Goal: Task Accomplishment & Management: Manage account settings

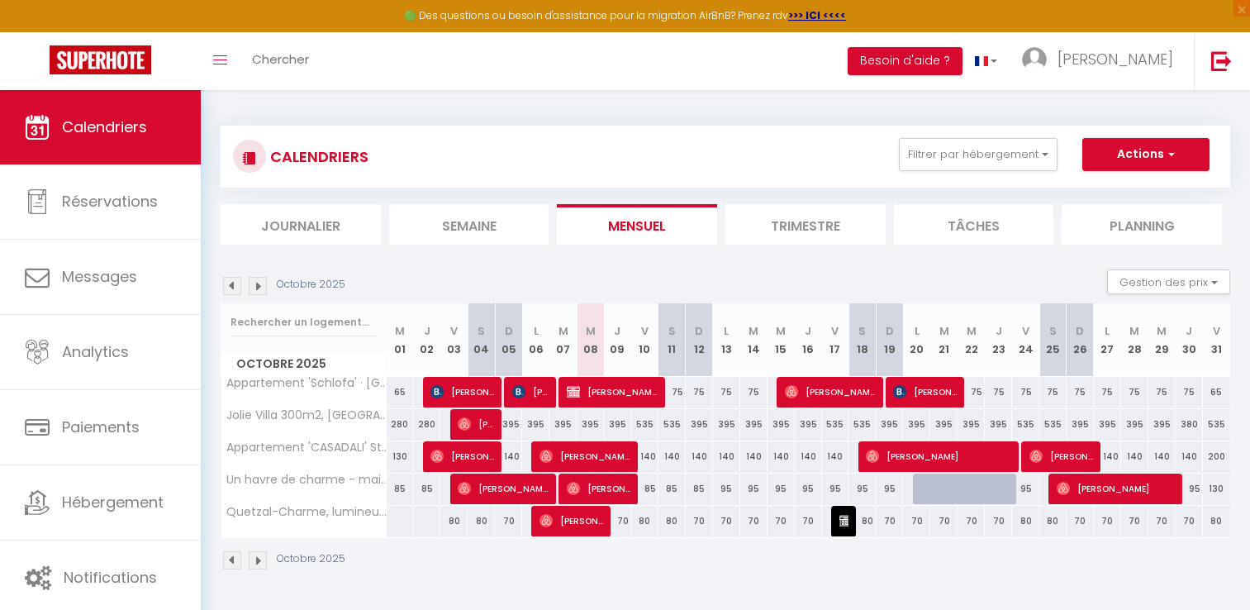
select select
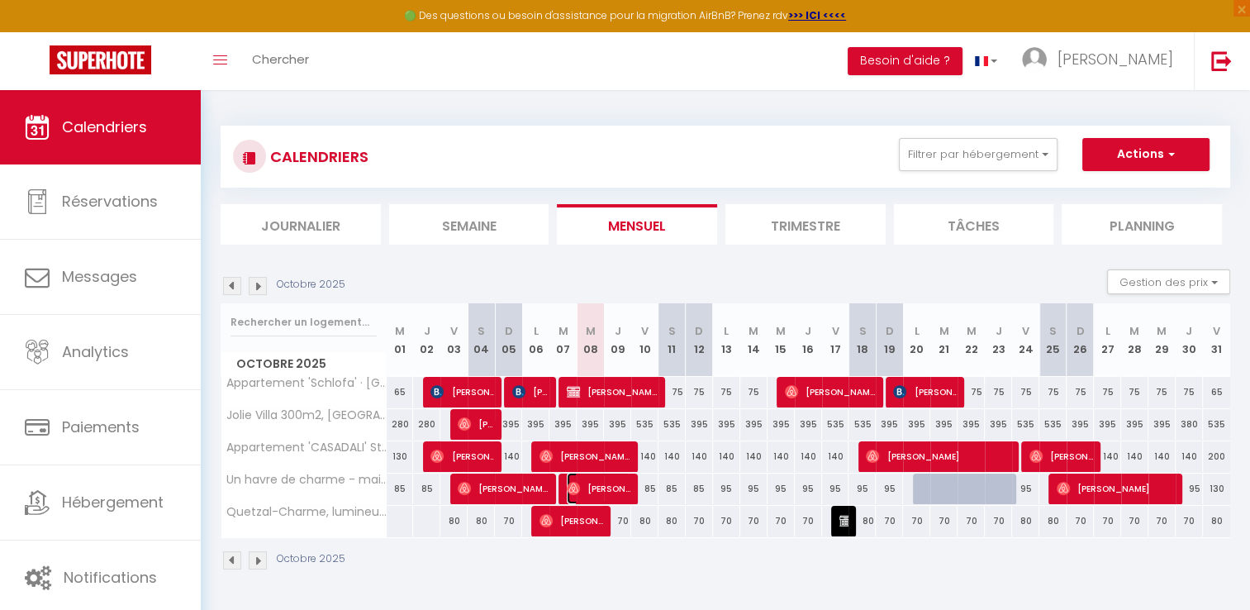
click at [608, 488] on span "[PERSON_NAME]" at bounding box center [599, 488] width 64 height 31
select select "OK"
select select "0"
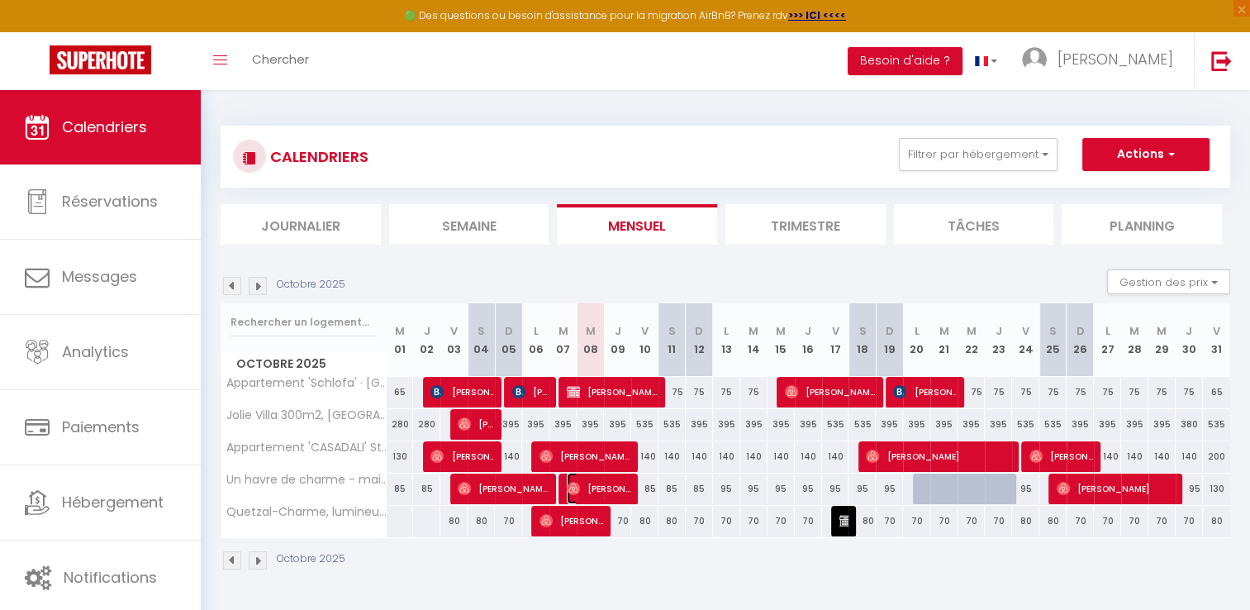
select select "1"
select select
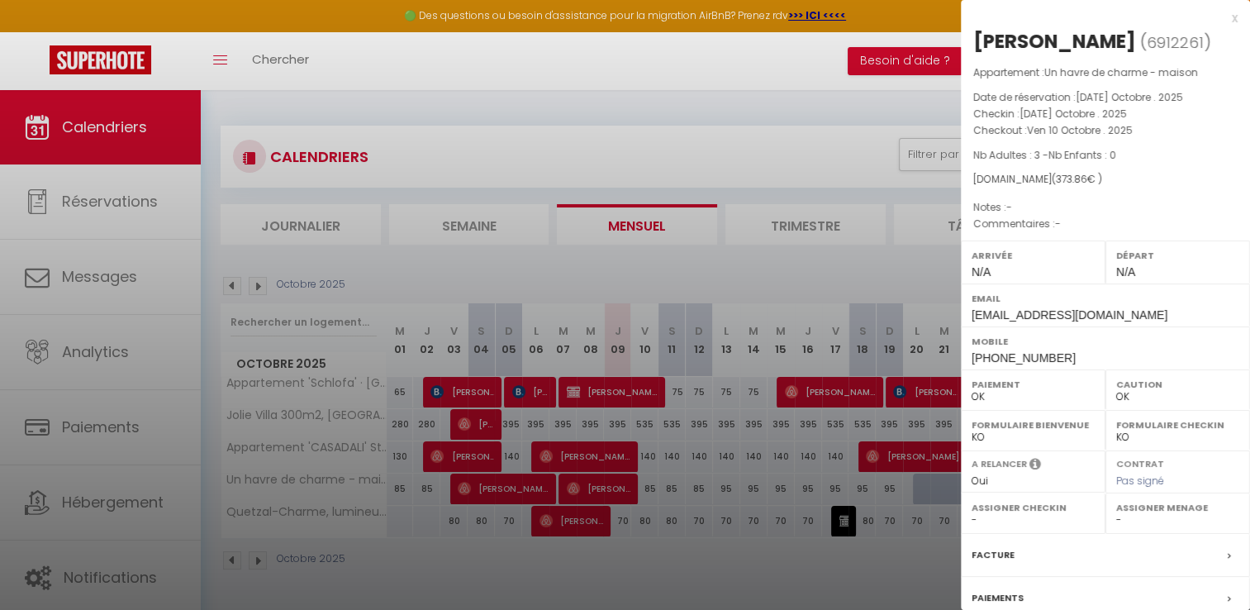
click at [1220, 17] on div "x" at bounding box center [1099, 18] width 277 height 20
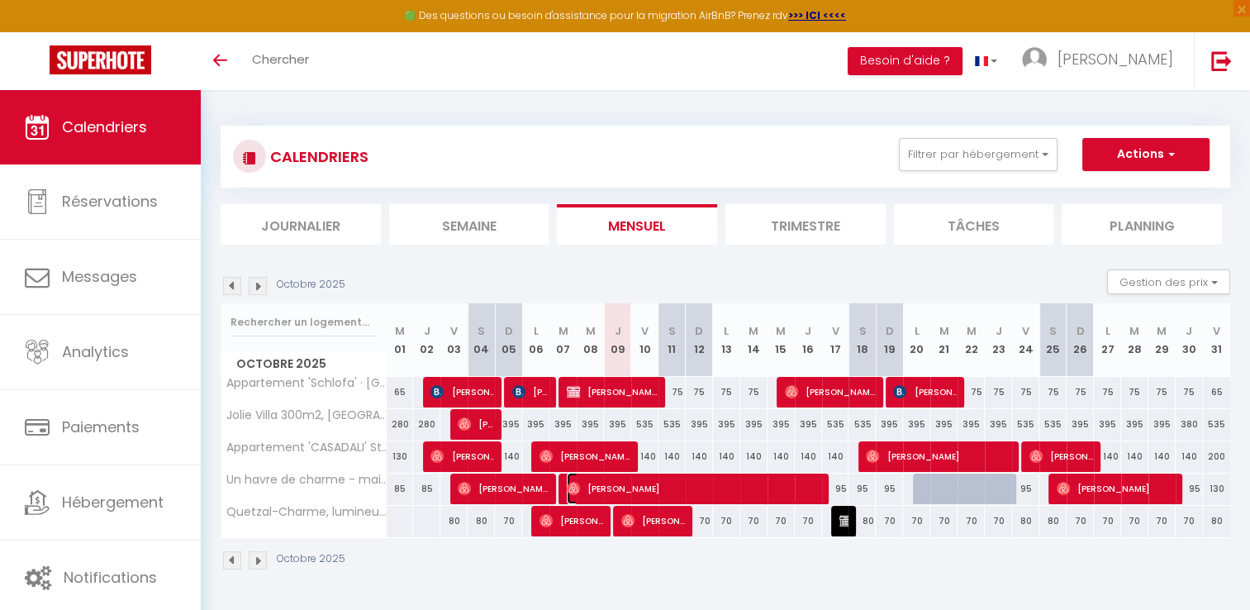
click at [680, 487] on span "[PERSON_NAME]" at bounding box center [694, 488] width 254 height 31
select select "OK"
select select "0"
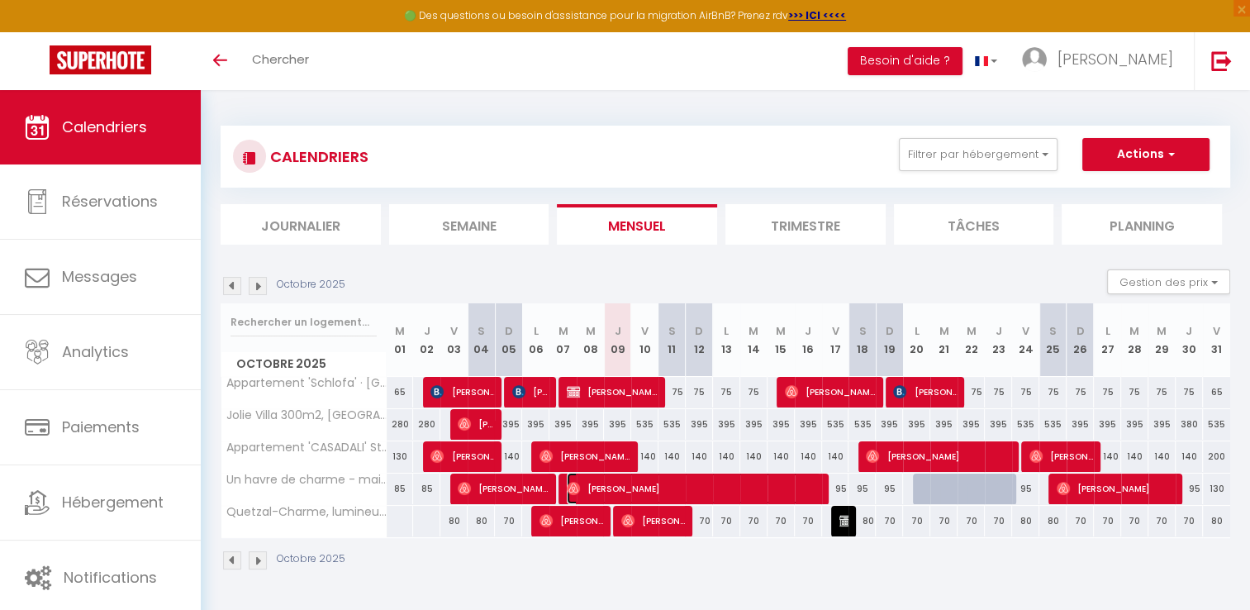
select select "1"
select select
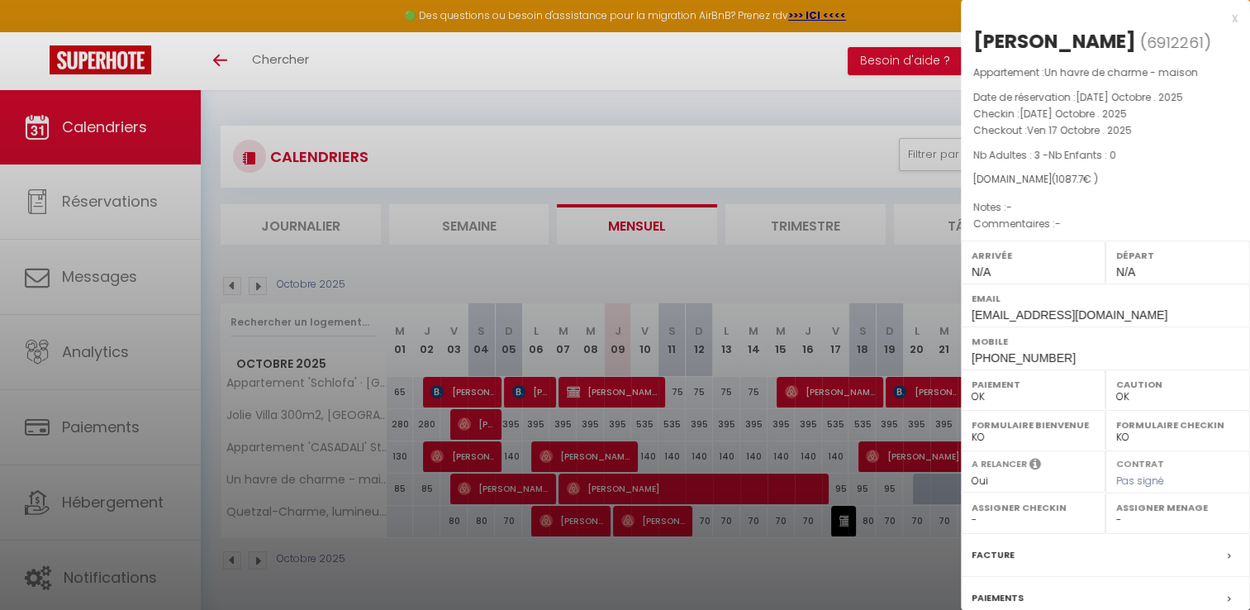
click at [693, 143] on div at bounding box center [625, 305] width 1250 height 610
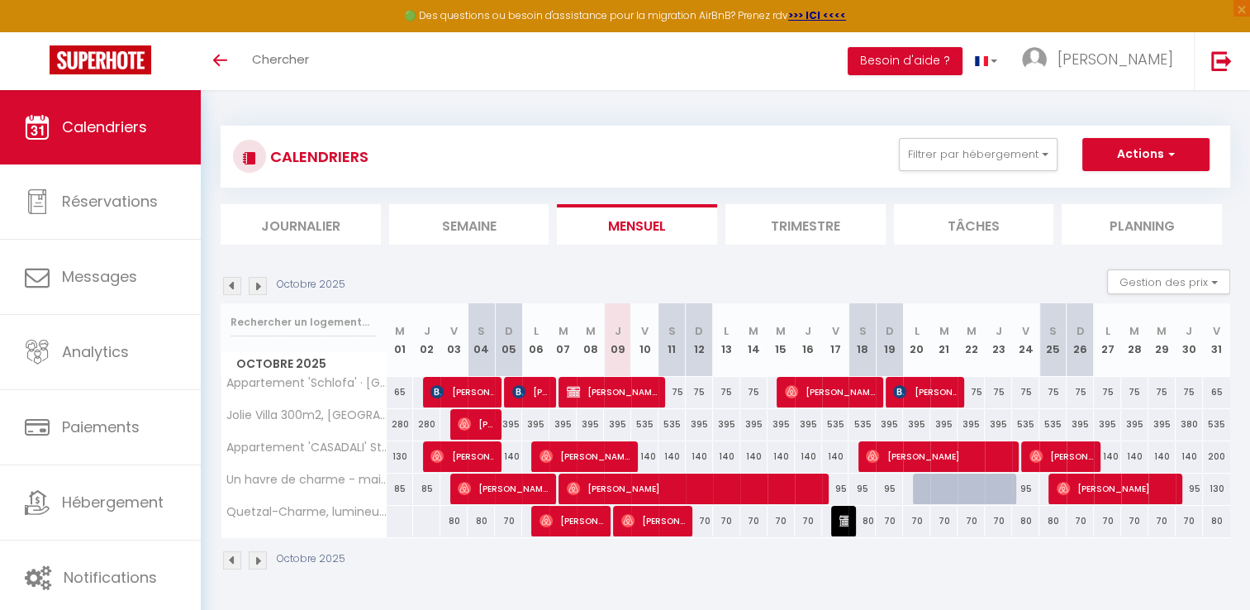
click at [259, 286] on img at bounding box center [258, 286] width 18 height 18
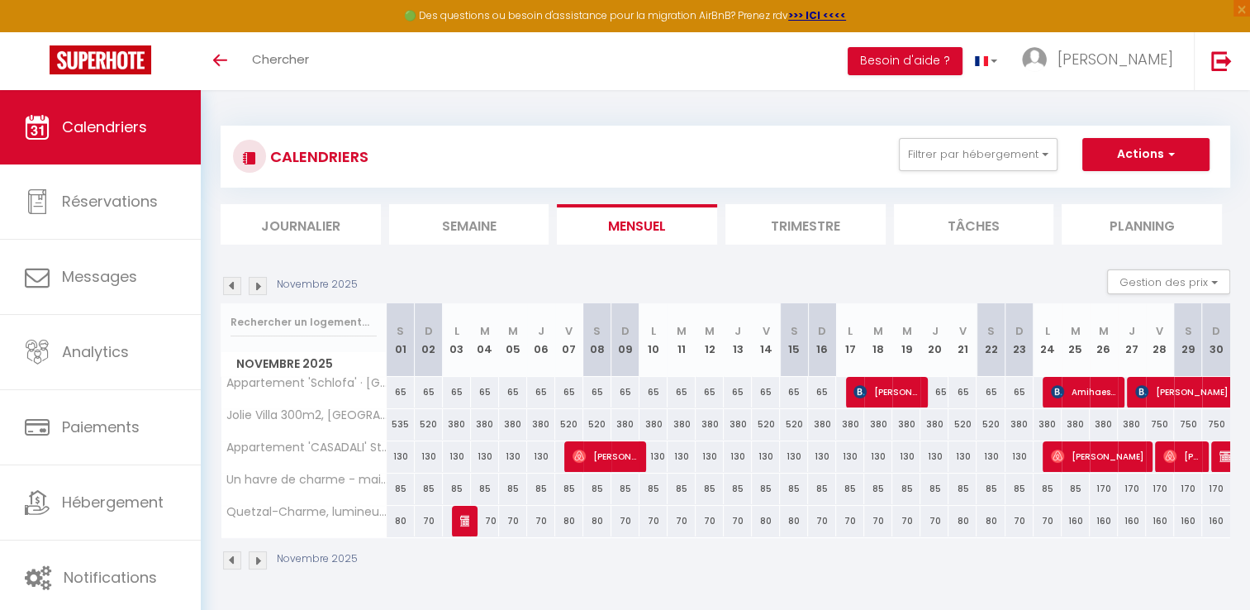
click at [231, 288] on img at bounding box center [232, 286] width 18 height 18
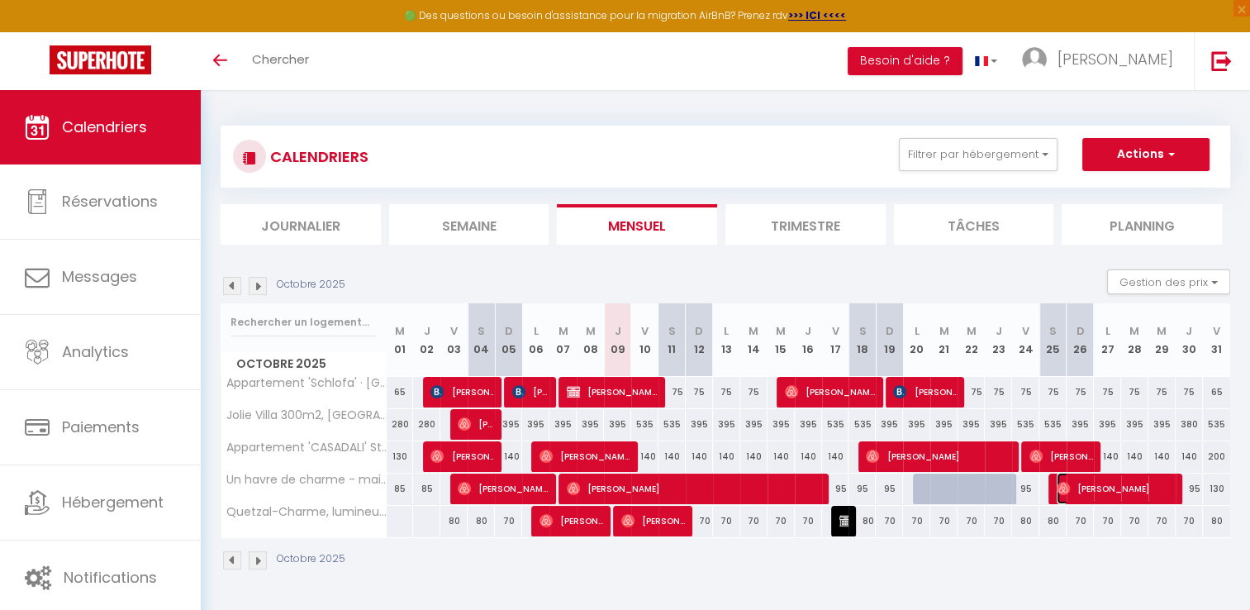
click at [1101, 490] on span "[PERSON_NAME]" at bounding box center [1116, 488] width 118 height 31
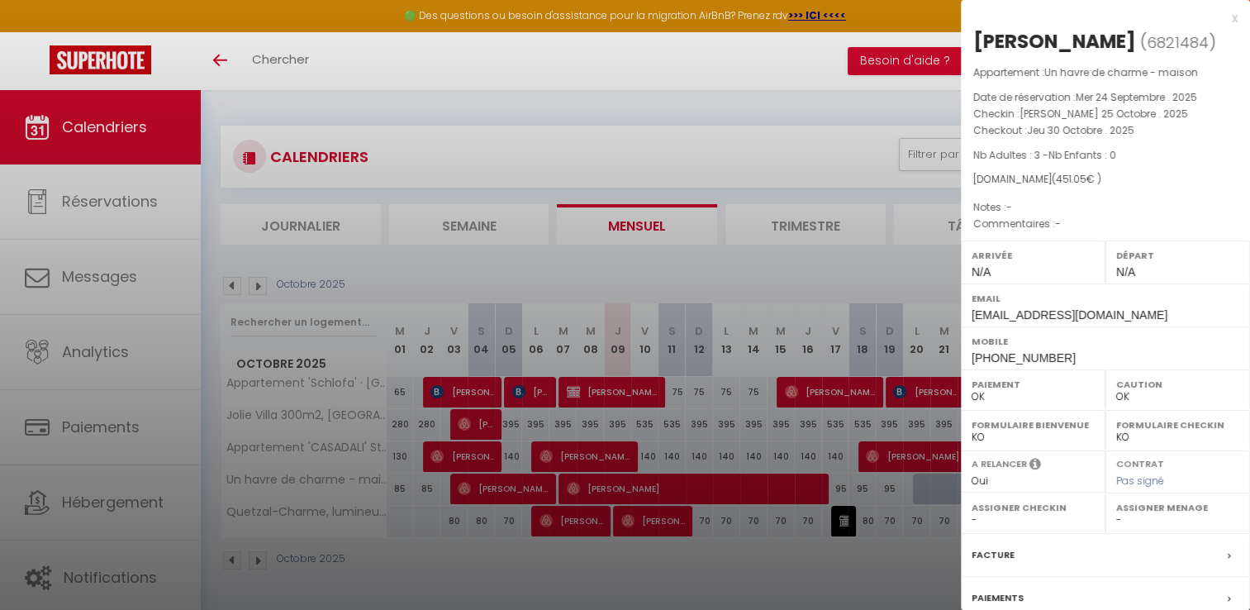
click at [1222, 15] on div "x" at bounding box center [1099, 18] width 277 height 20
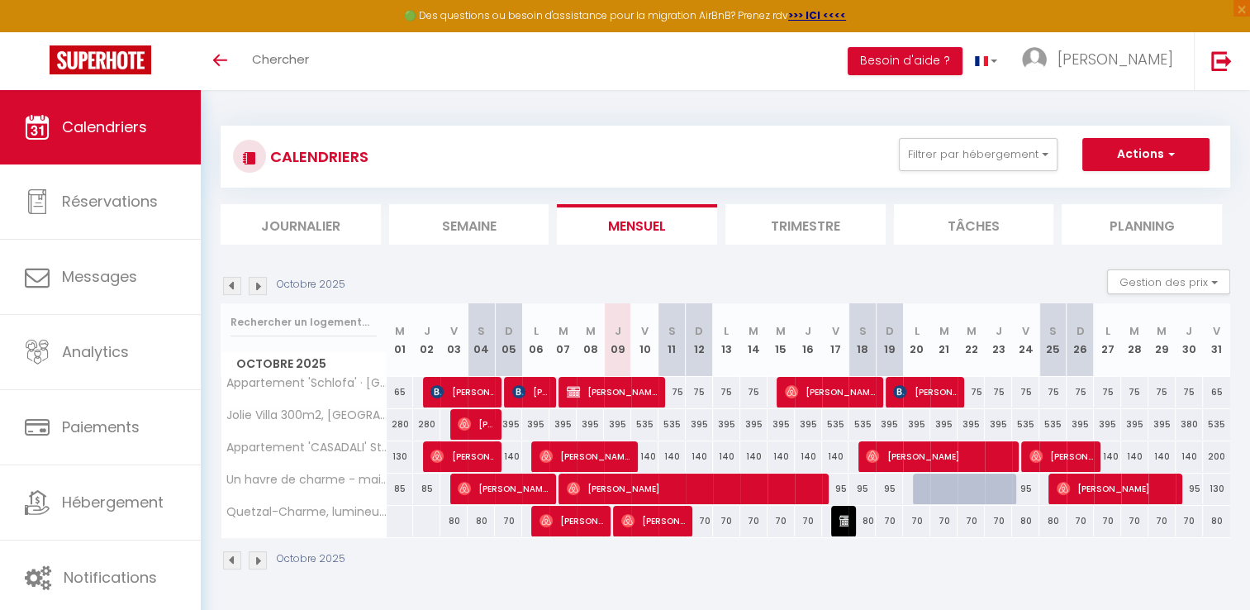
click at [259, 288] on img at bounding box center [258, 286] width 18 height 18
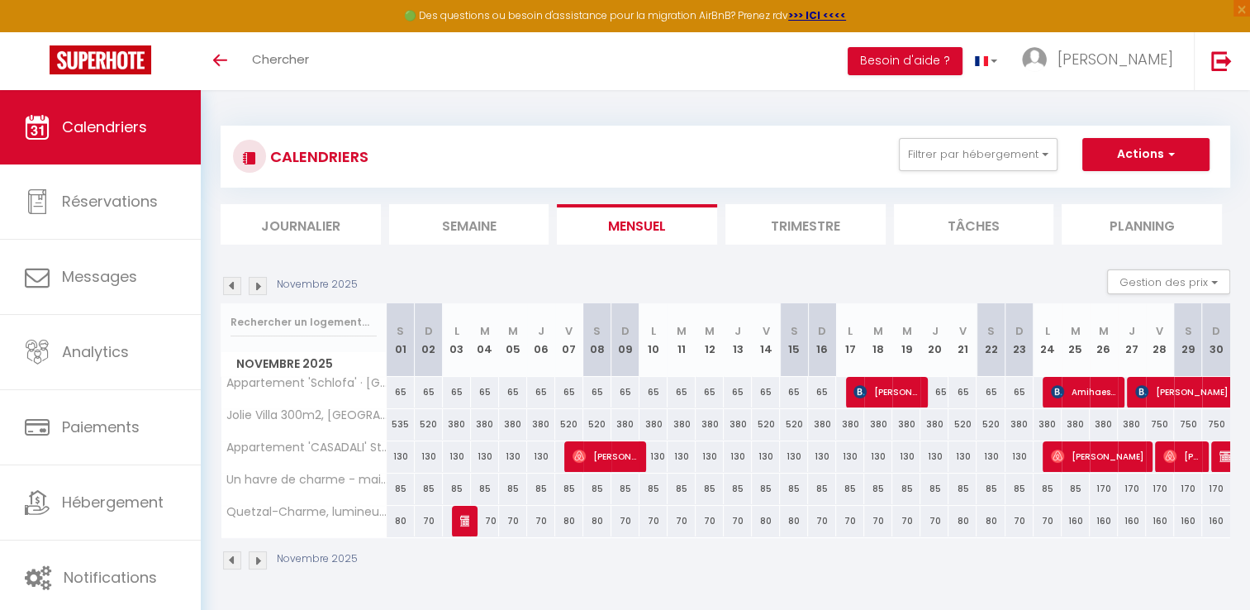
click at [236, 283] on img at bounding box center [232, 286] width 18 height 18
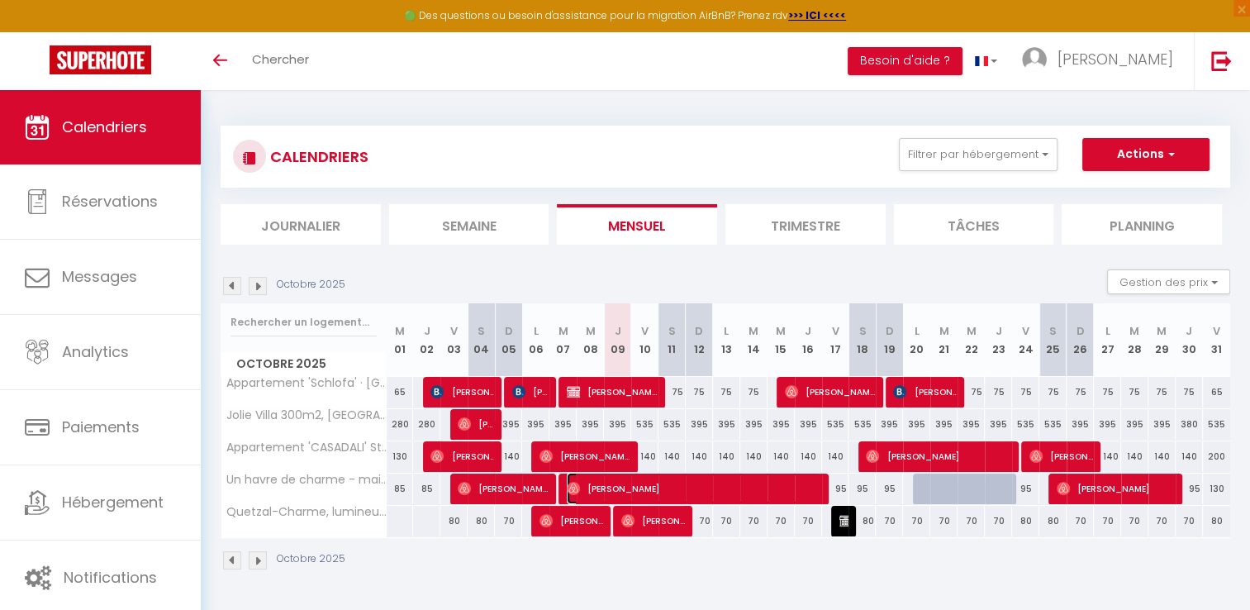
click at [738, 489] on span "[PERSON_NAME]" at bounding box center [694, 488] width 254 height 31
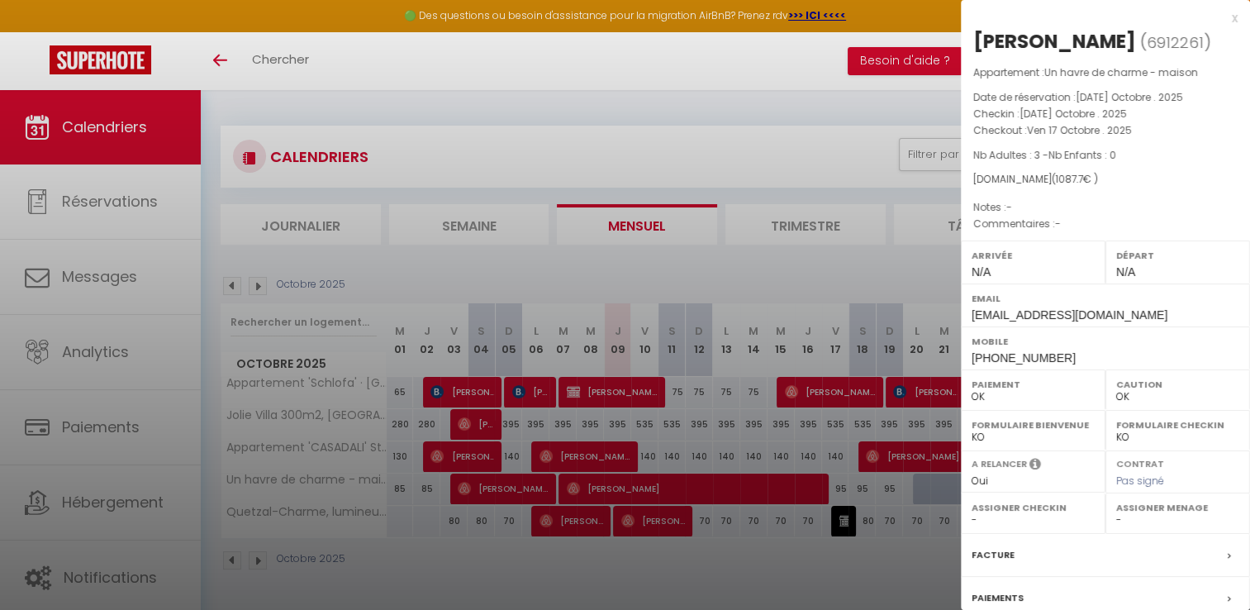
click at [1220, 16] on div "x" at bounding box center [1099, 18] width 277 height 20
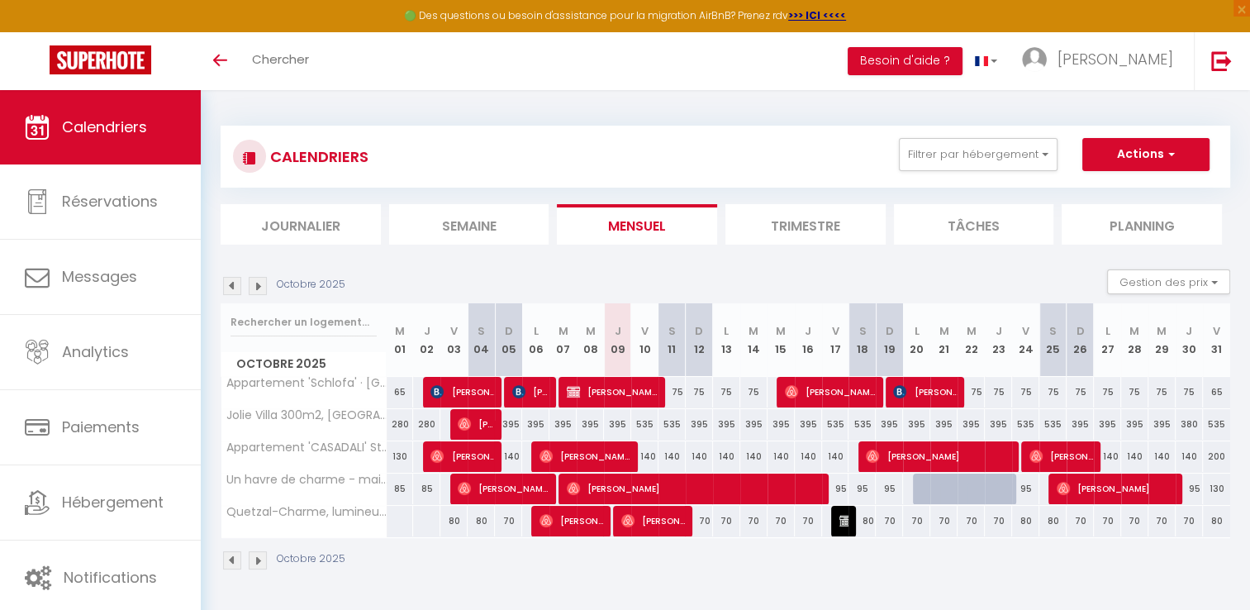
click at [254, 277] on img at bounding box center [258, 286] width 18 height 18
